Goal: Task Accomplishment & Management: Complete application form

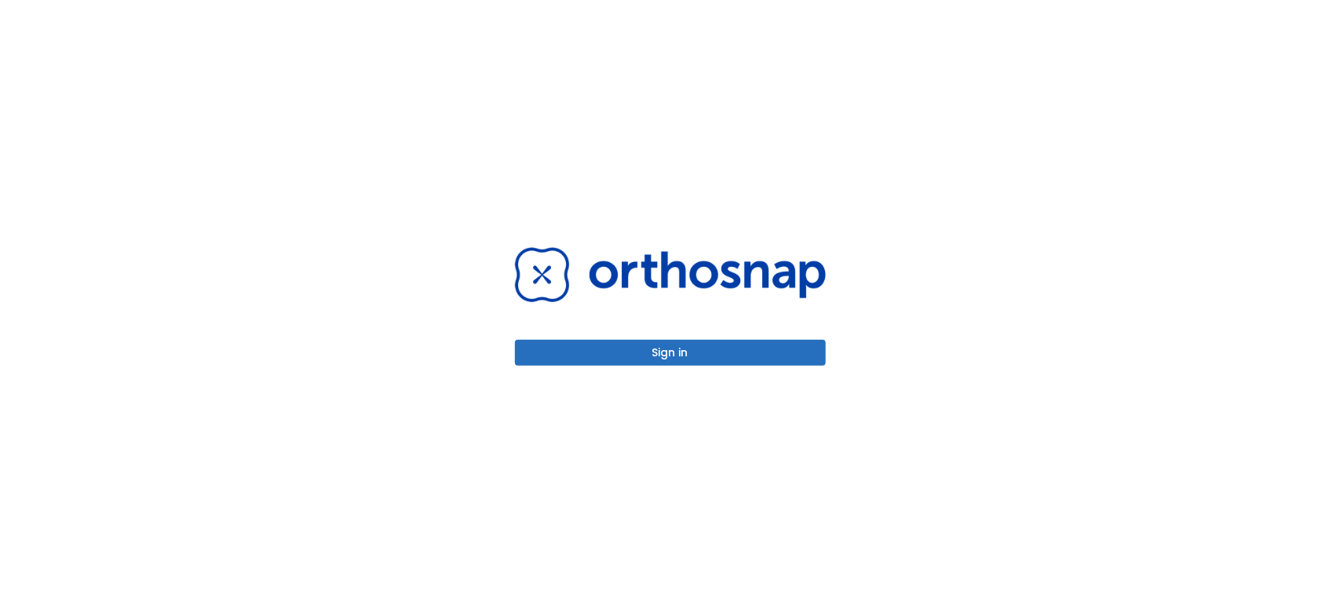
click at [622, 353] on button "Sign in" at bounding box center [670, 353] width 311 height 26
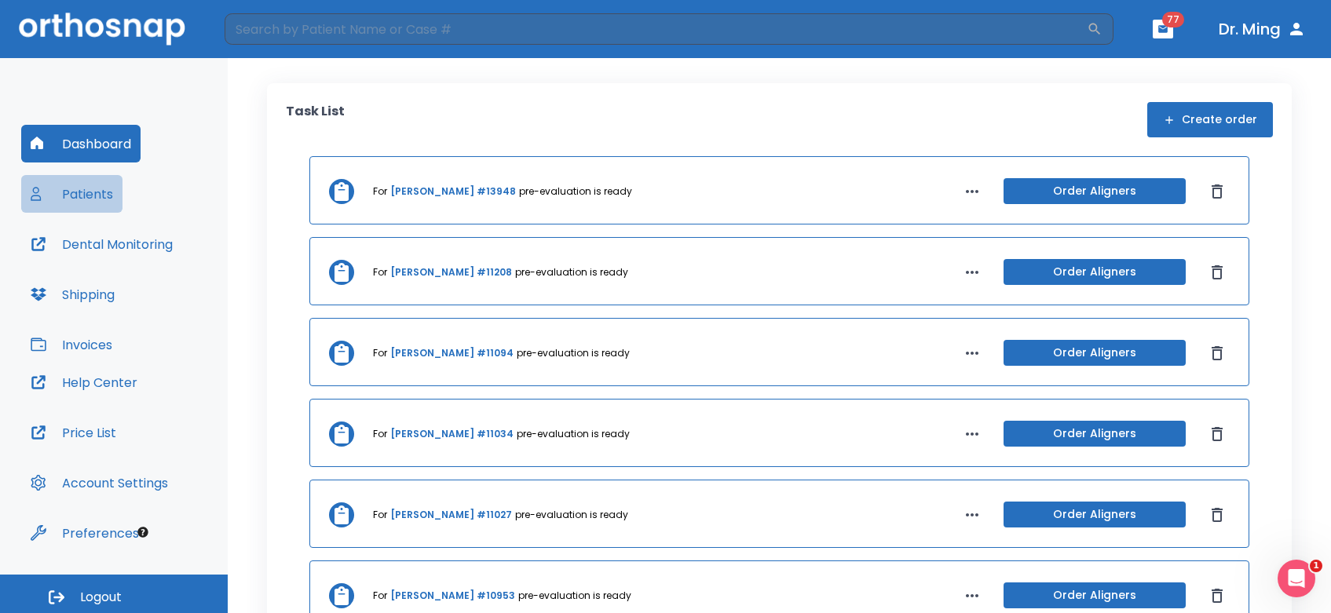
click at [110, 186] on button "Patients" at bounding box center [71, 194] width 101 height 38
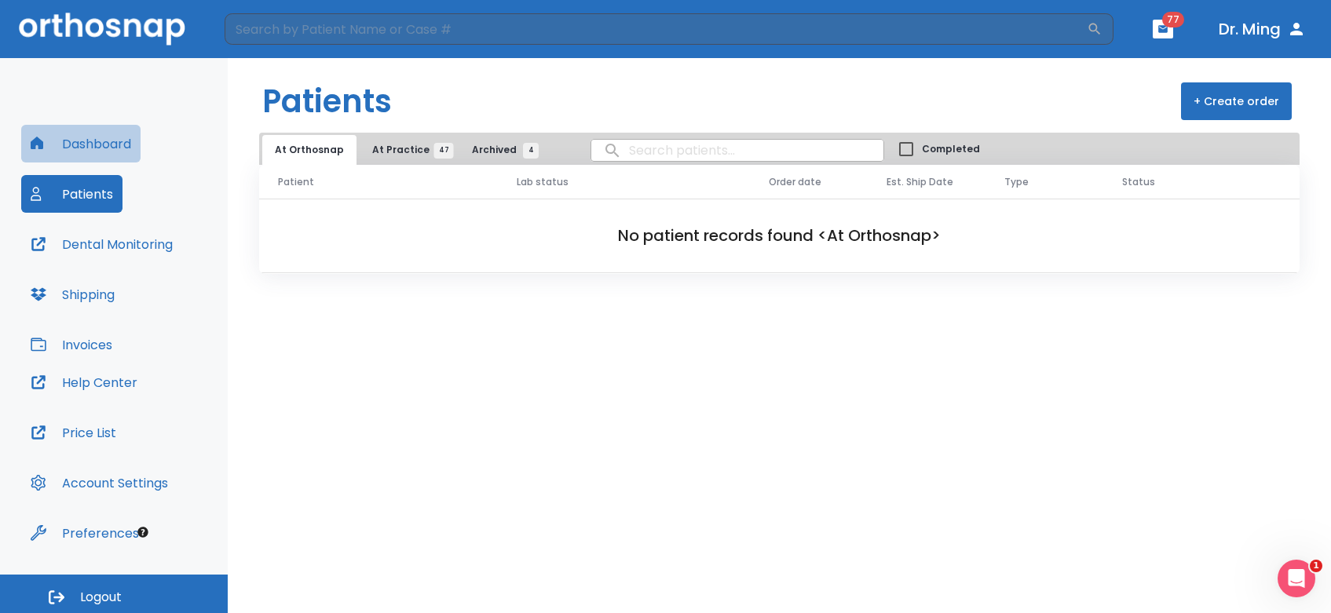
click at [94, 137] on button "Dashboard" at bounding box center [80, 144] width 119 height 38
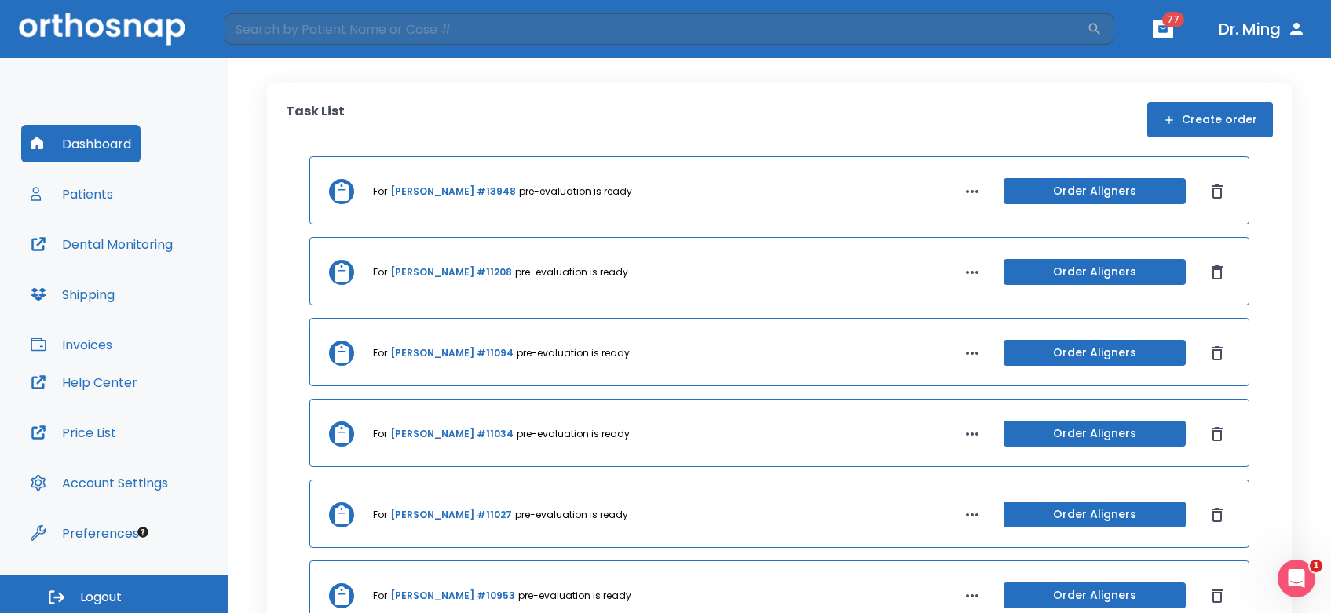
click at [1164, 28] on icon "button" at bounding box center [1162, 28] width 9 height 7
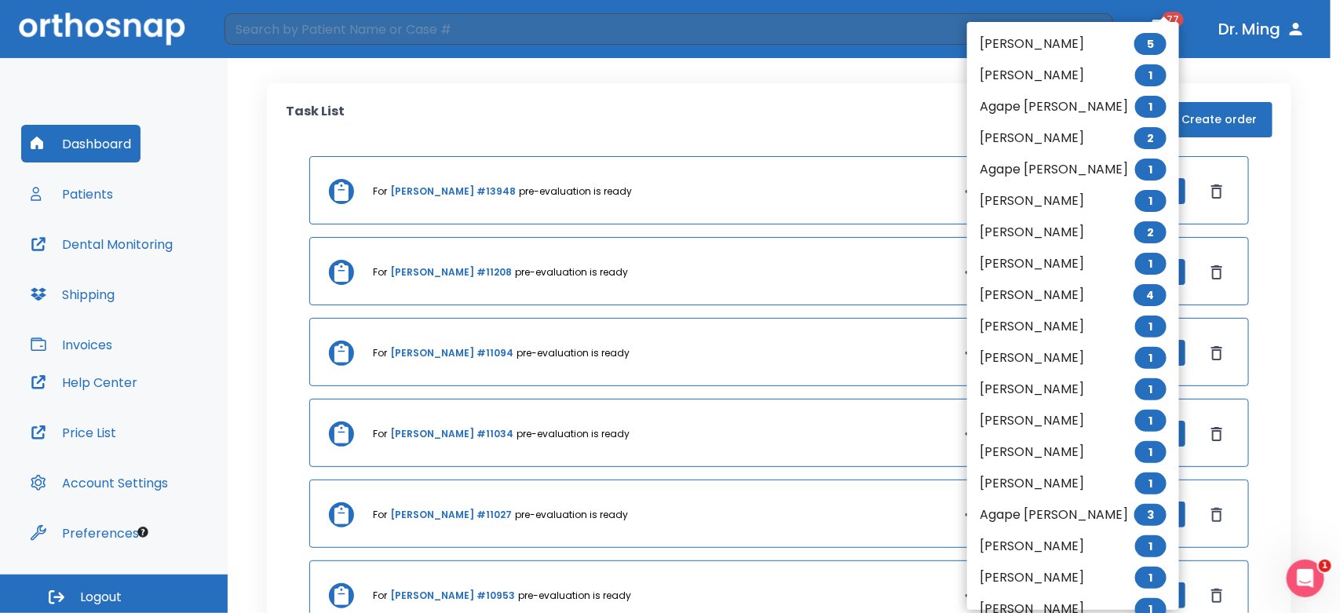
click at [818, 61] on div at bounding box center [670, 306] width 1340 height 613
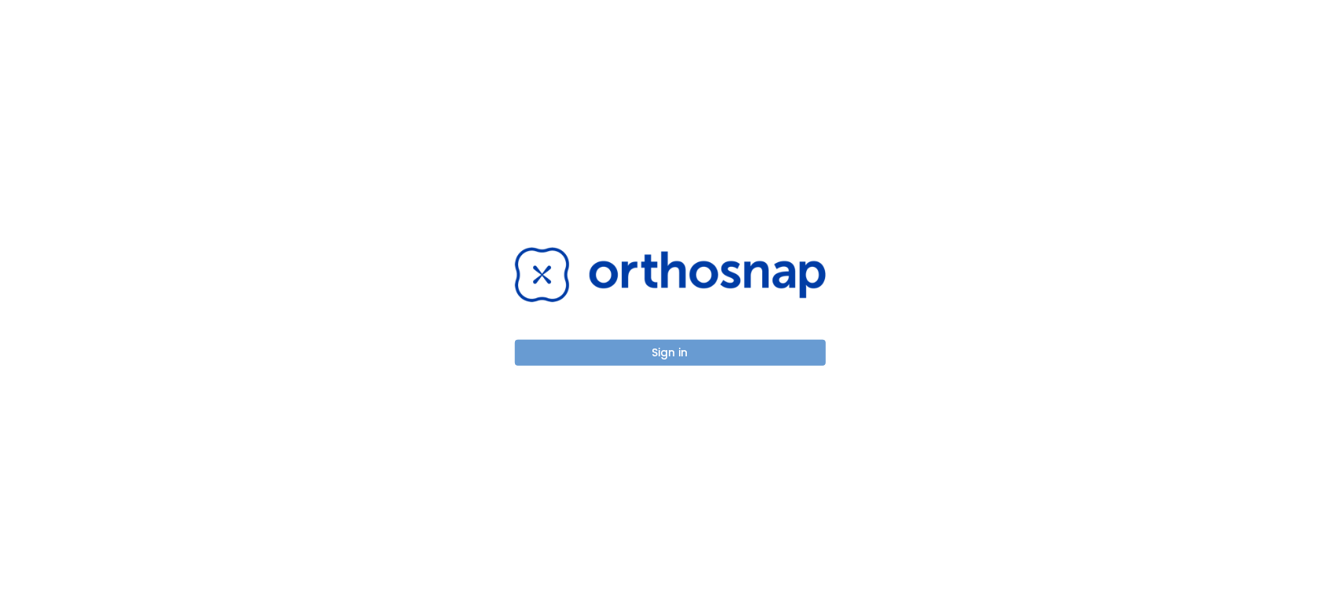
click at [716, 345] on button "Sign in" at bounding box center [670, 353] width 311 height 26
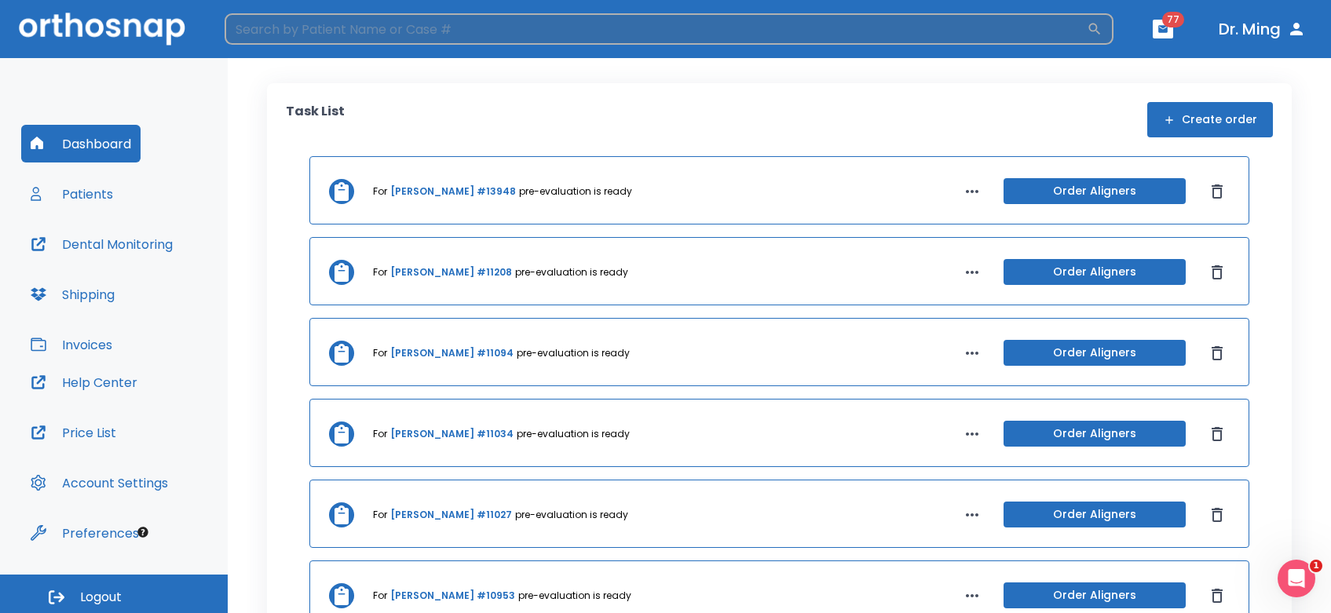
click at [539, 20] on input "search" at bounding box center [656, 28] width 862 height 31
type input "xie"
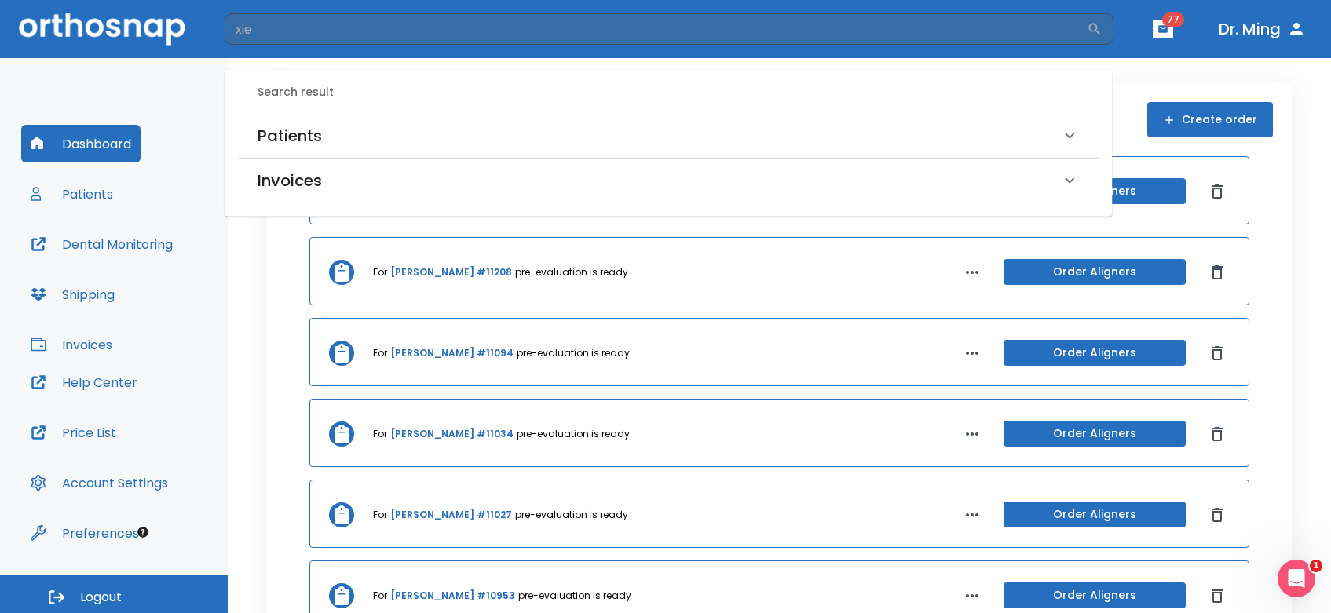
click at [293, 135] on h6 "Patients" at bounding box center [290, 135] width 64 height 25
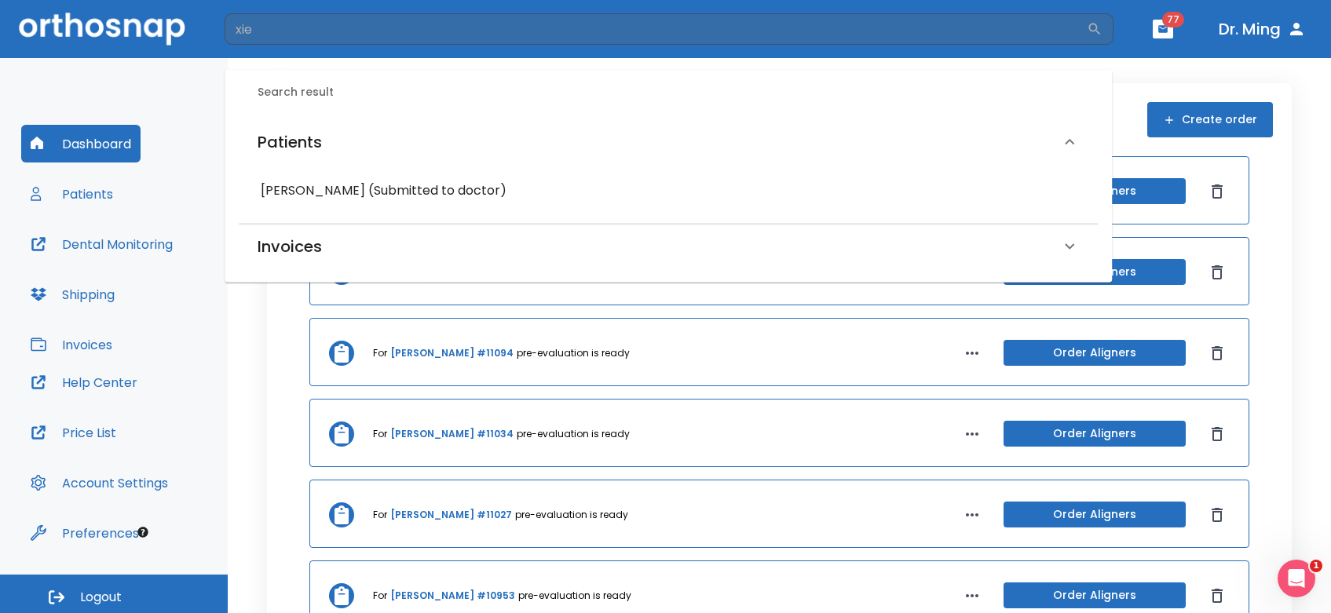
click at [299, 194] on h6 "Amy Xie (Submitted to doctor)" at bounding box center [668, 191] width 815 height 22
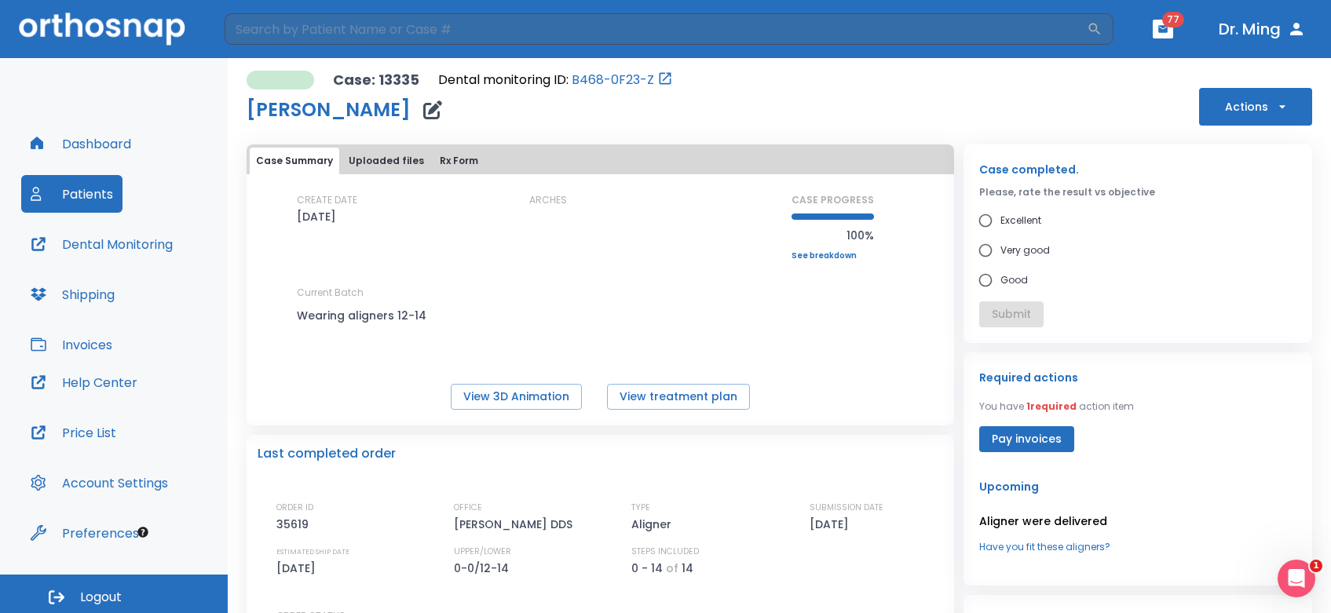
click at [1214, 92] on button "Actions" at bounding box center [1255, 107] width 113 height 38
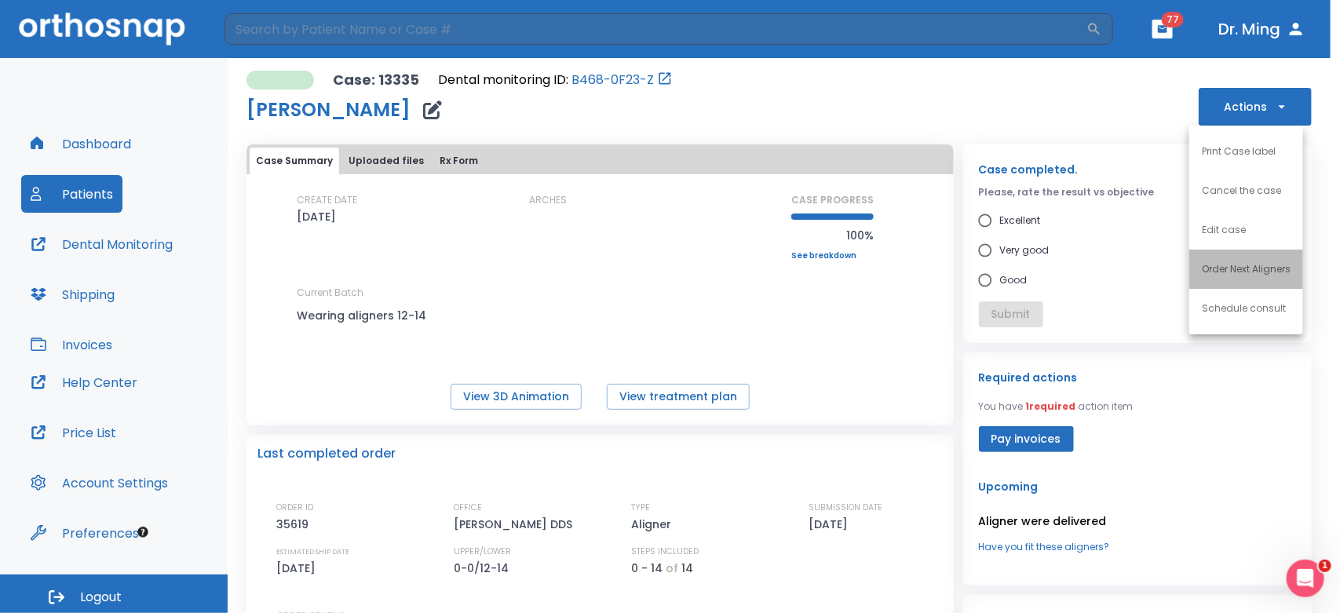
click at [1235, 257] on li "Order Next Aligners" at bounding box center [1247, 269] width 114 height 39
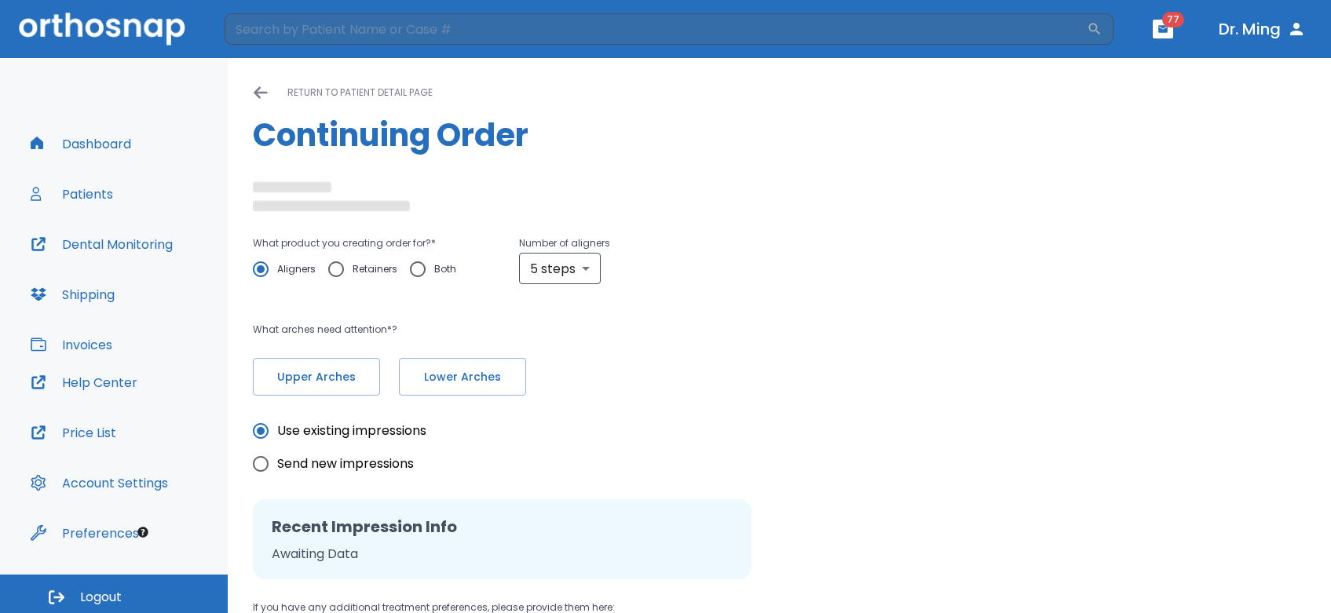
radio input "false"
radio input "true"
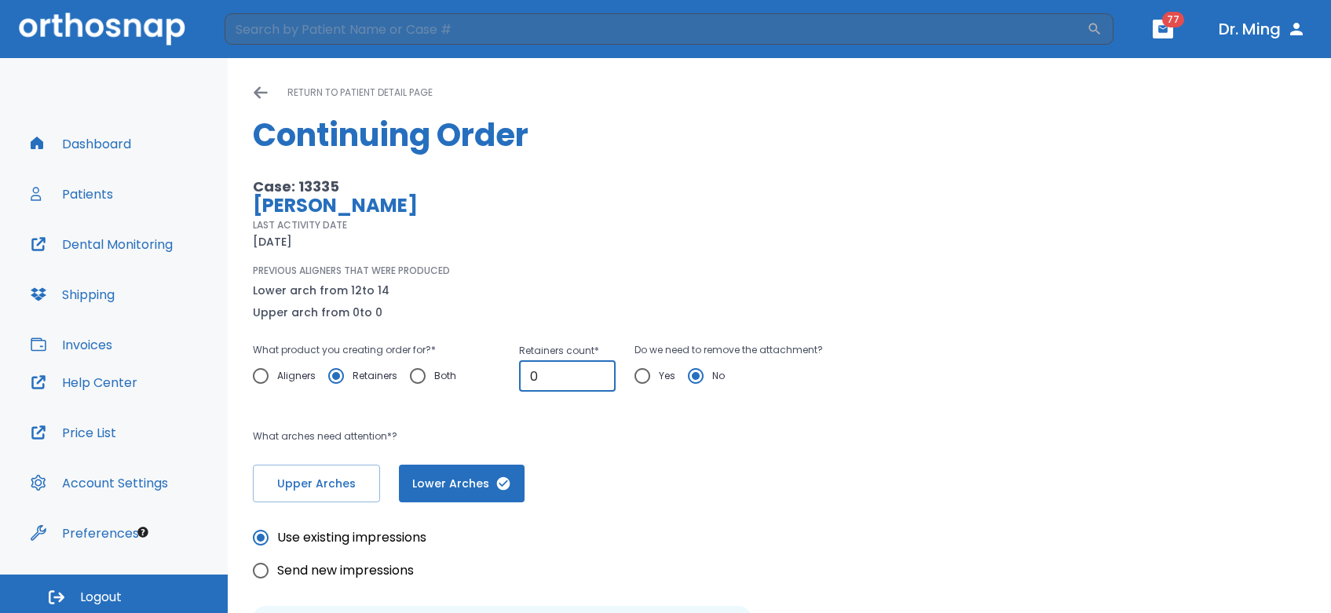
click at [578, 371] on input "0" at bounding box center [567, 375] width 97 height 31
click at [597, 367] on input "1" at bounding box center [567, 375] width 97 height 31
type input "2"
click at [597, 367] on input "2" at bounding box center [567, 375] width 97 height 31
click at [638, 378] on input "Yes" at bounding box center [642, 376] width 33 height 33
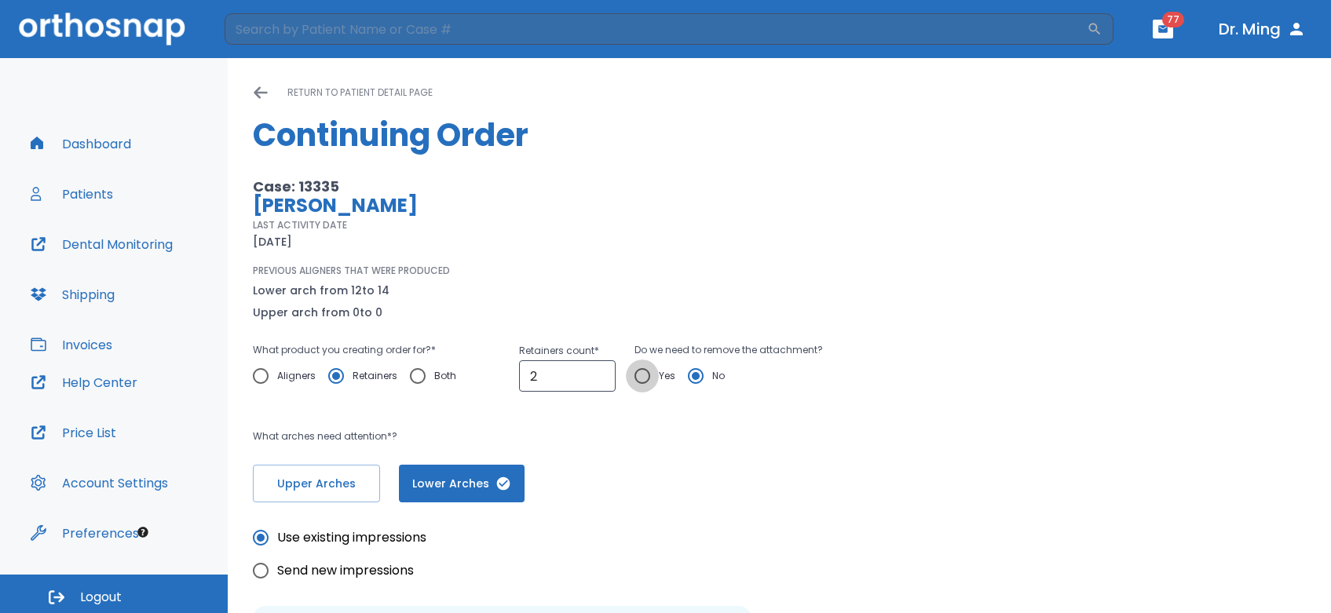
radio input "true"
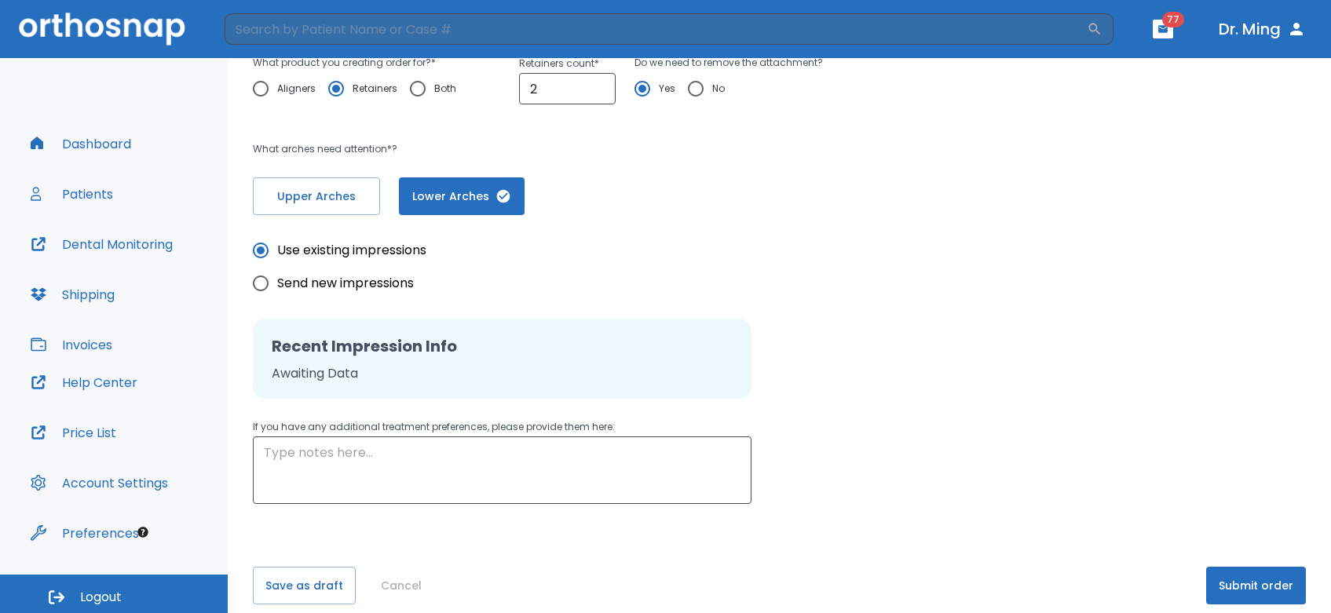
scroll to position [303, 0]
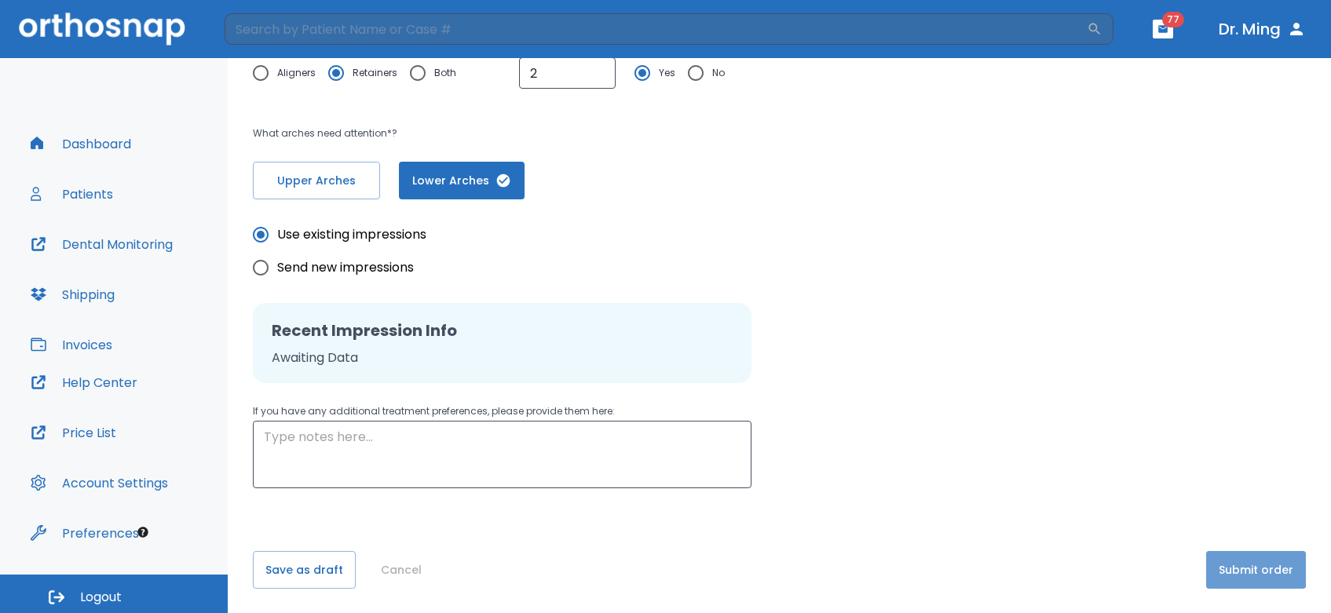
click at [1210, 564] on button "Submit order" at bounding box center [1256, 570] width 100 height 38
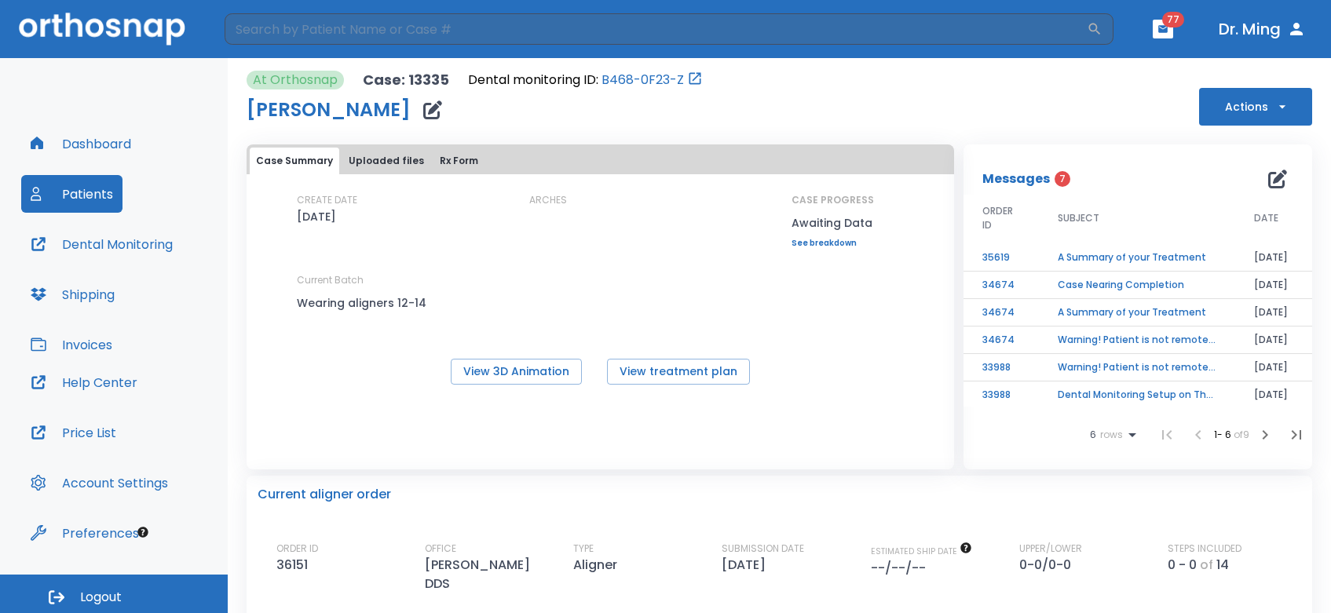
click at [69, 136] on button "Dashboard" at bounding box center [80, 144] width 119 height 38
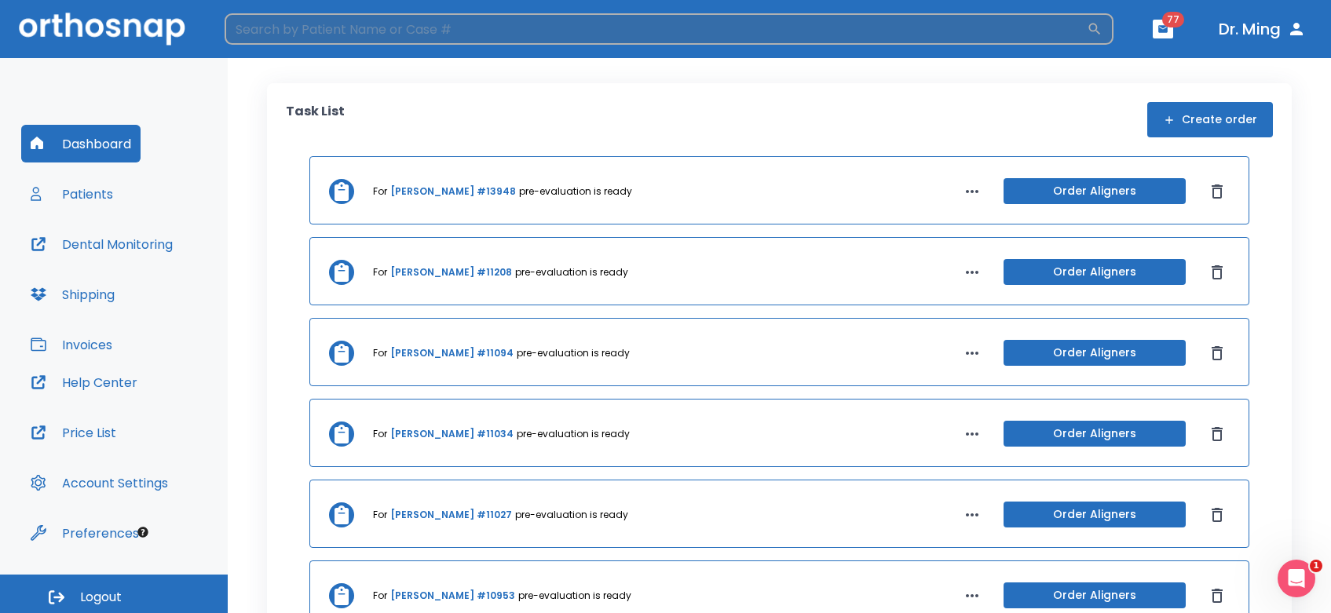
click at [440, 33] on input "search" at bounding box center [656, 28] width 862 height 31
type input "[PERSON_NAME]"
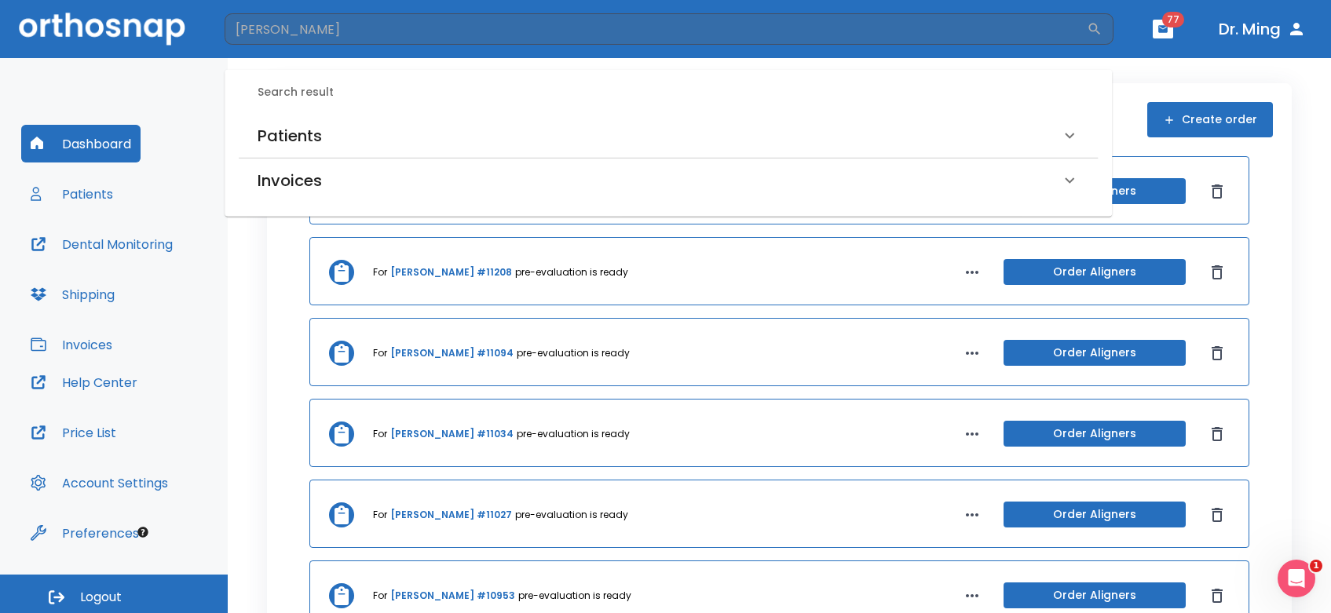
click at [276, 137] on h6 "Patients" at bounding box center [290, 135] width 64 height 25
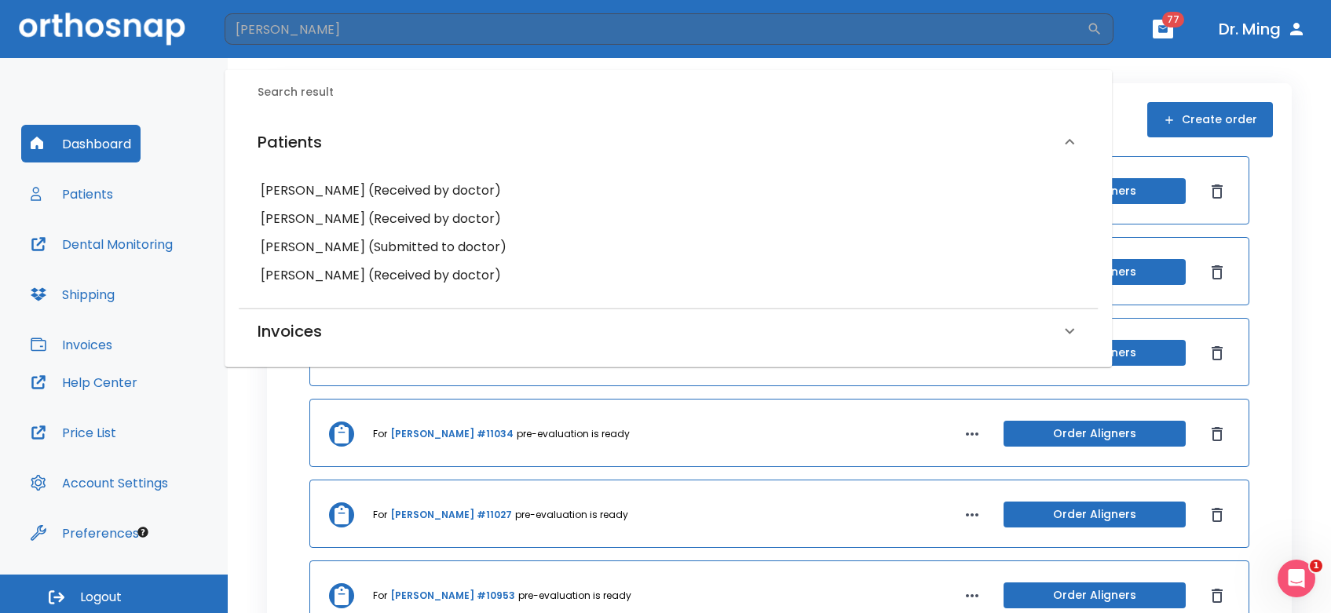
click at [288, 248] on h6 "[PERSON_NAME] (Submitted to doctor)" at bounding box center [668, 247] width 815 height 22
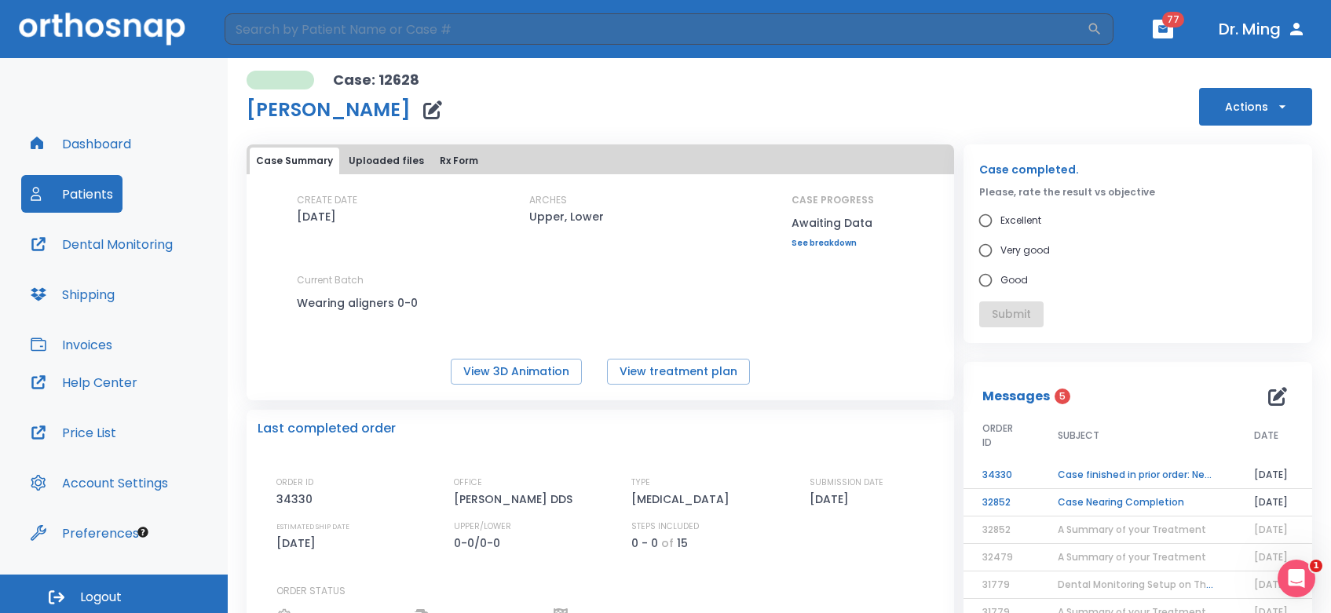
click at [1248, 101] on button "Actions" at bounding box center [1255, 107] width 113 height 38
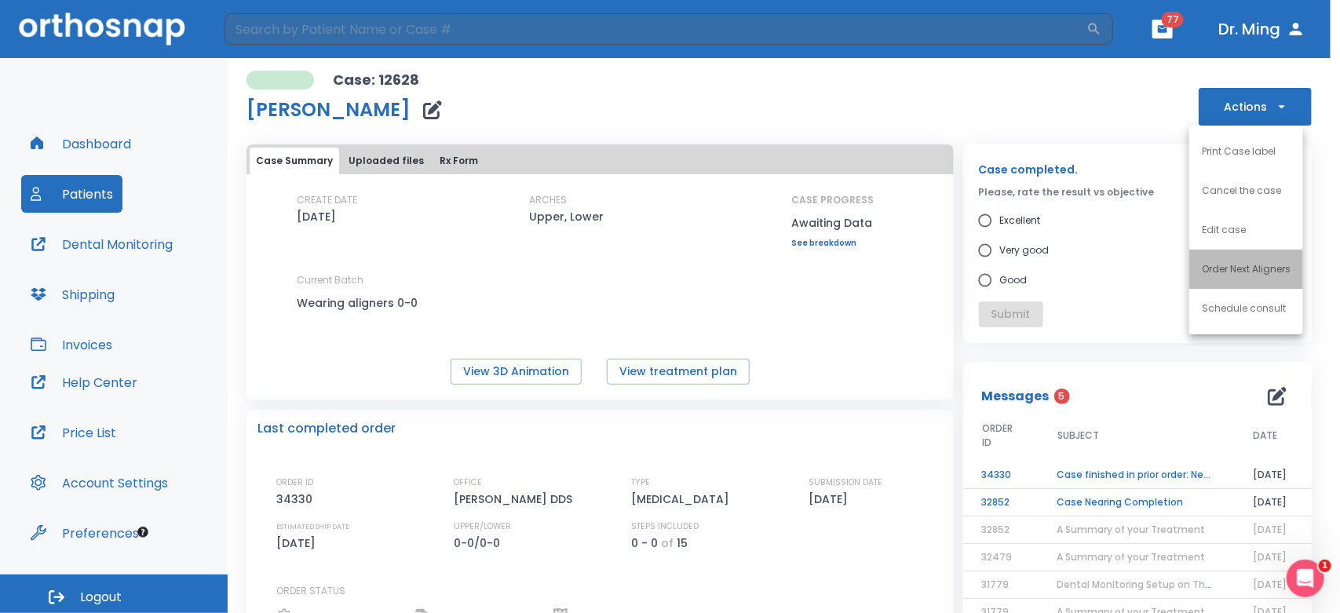
click at [1222, 265] on p "Order Next Aligners" at bounding box center [1246, 269] width 89 height 14
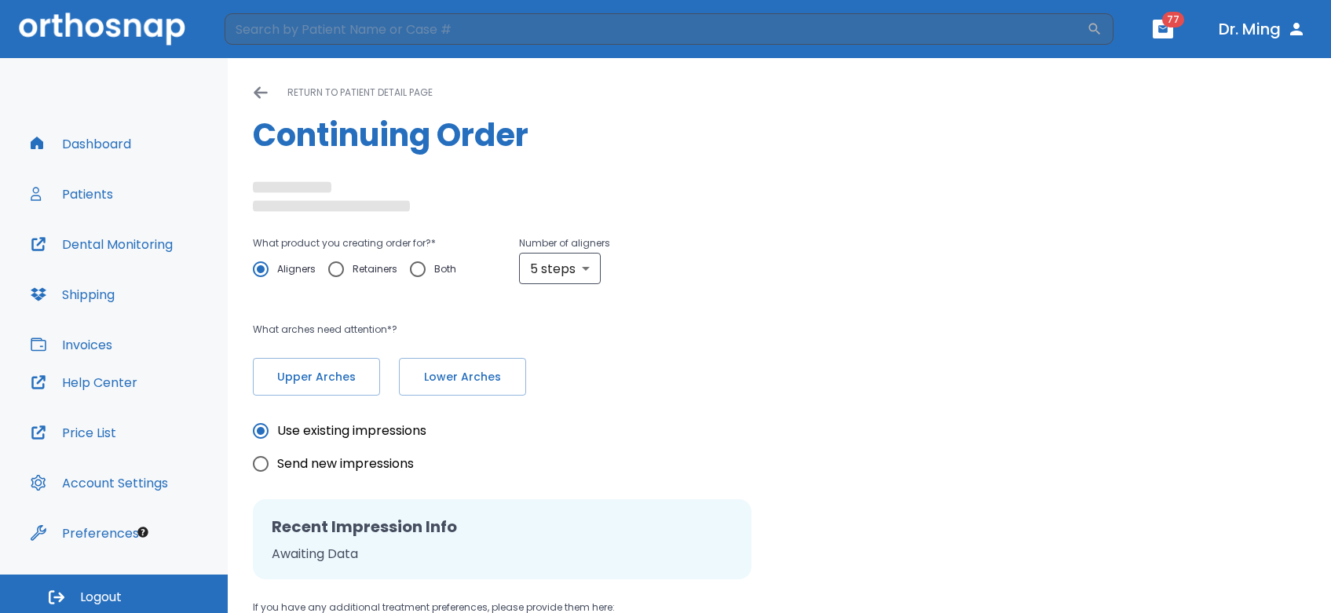
click at [338, 268] on input "Retainers" at bounding box center [336, 269] width 33 height 33
radio input "true"
click at [539, 261] on input "0" at bounding box center [567, 269] width 97 height 31
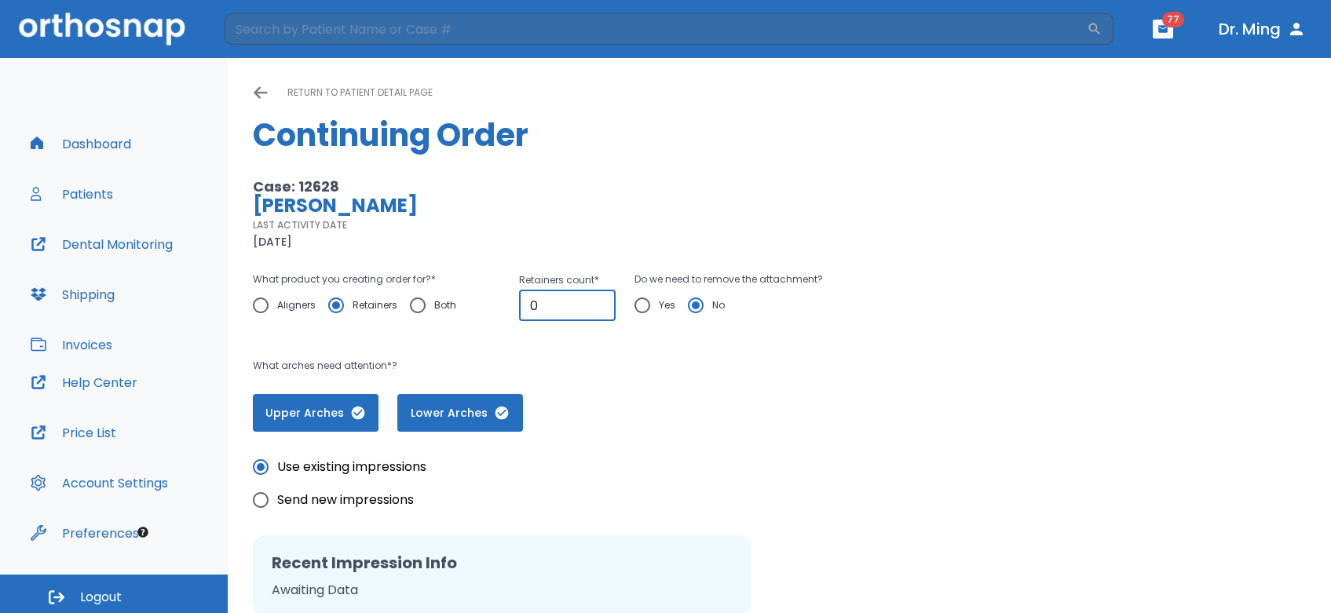
type input "1"
click at [598, 300] on input "1" at bounding box center [567, 305] width 97 height 31
click at [638, 307] on input "Yes" at bounding box center [642, 305] width 33 height 33
radio input "true"
click at [428, 418] on span "Lower Arches" at bounding box center [460, 413] width 94 height 16
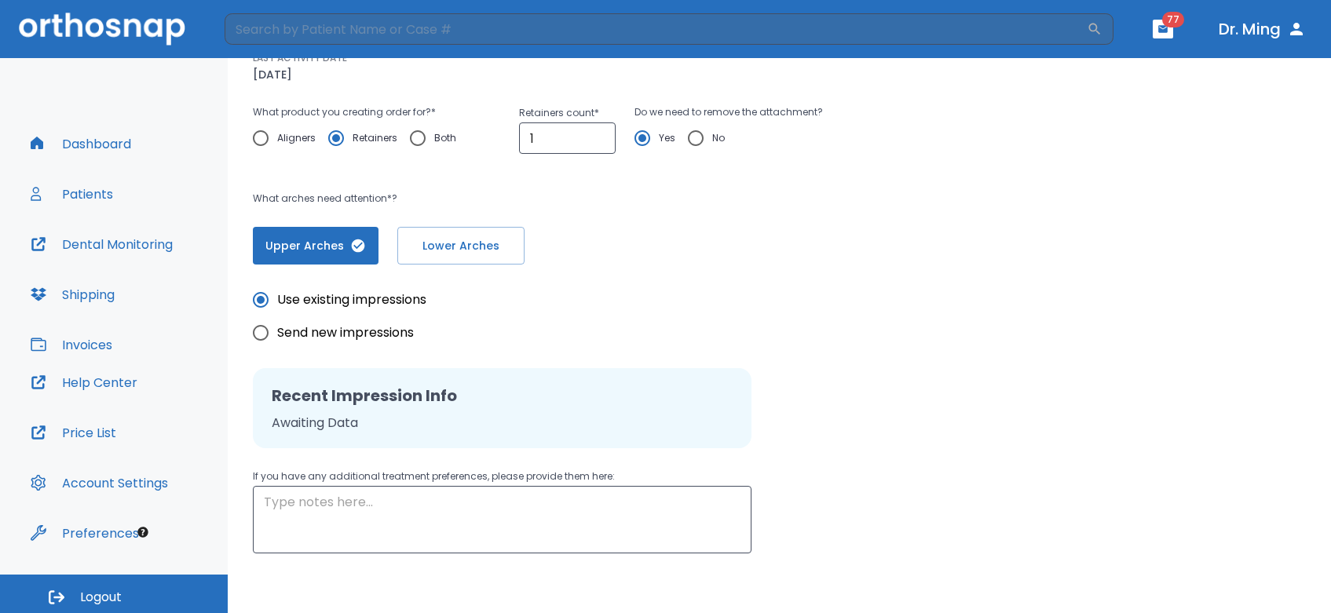
scroll to position [232, 0]
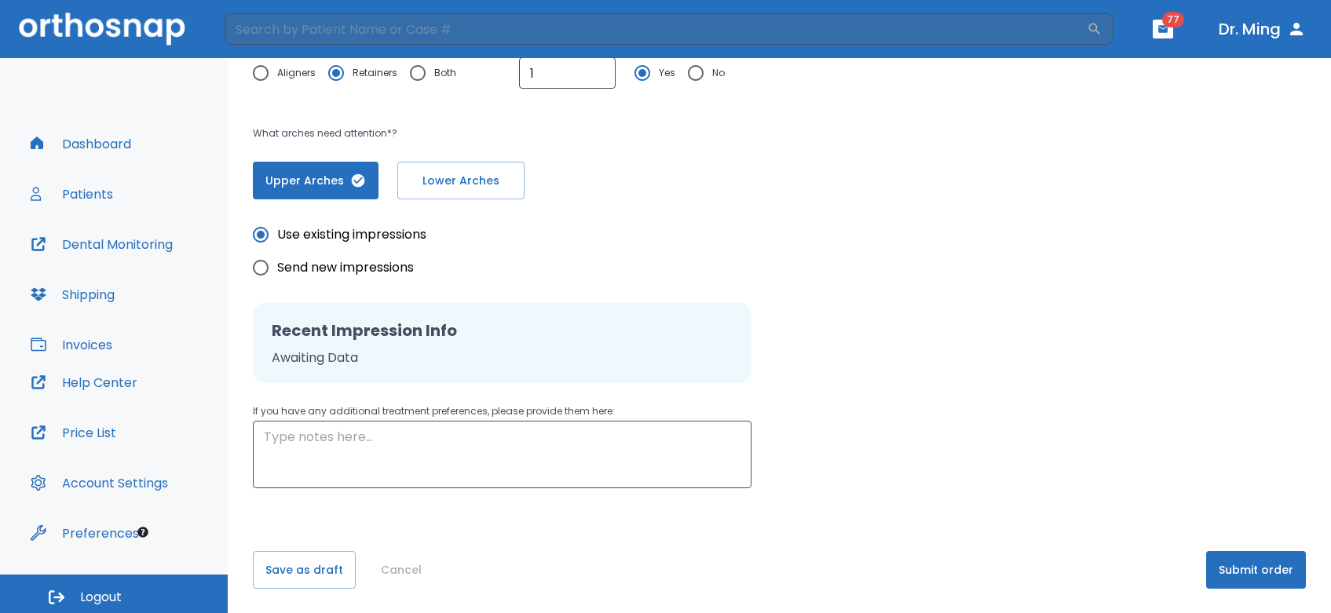
click at [1256, 566] on button "Submit order" at bounding box center [1256, 570] width 100 height 38
